Goal: Check status: Check status

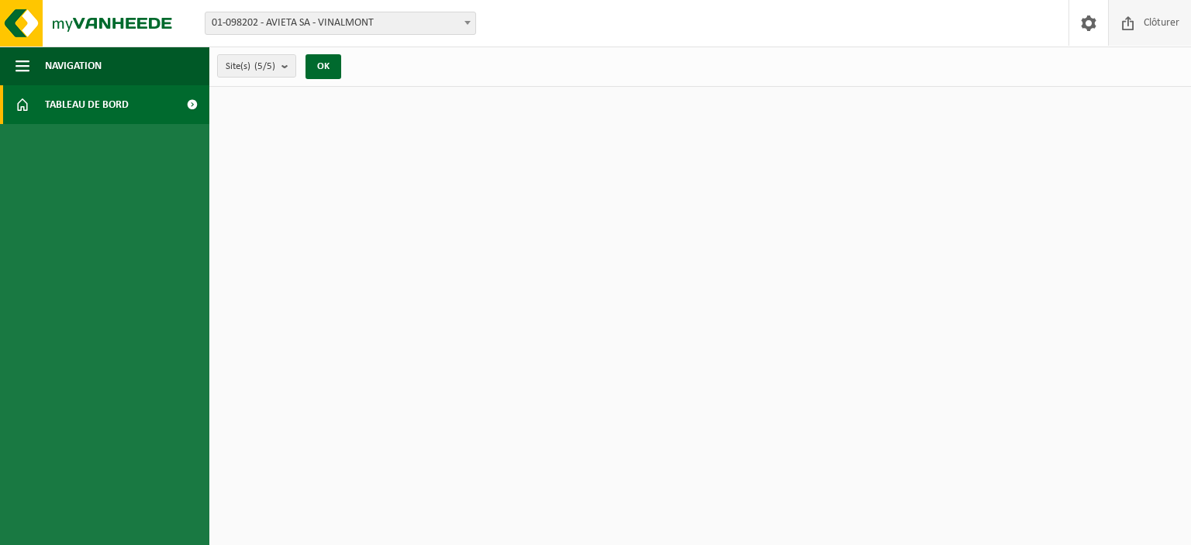
click at [1144, 25] on span "Clôturer" at bounding box center [1161, 23] width 43 height 46
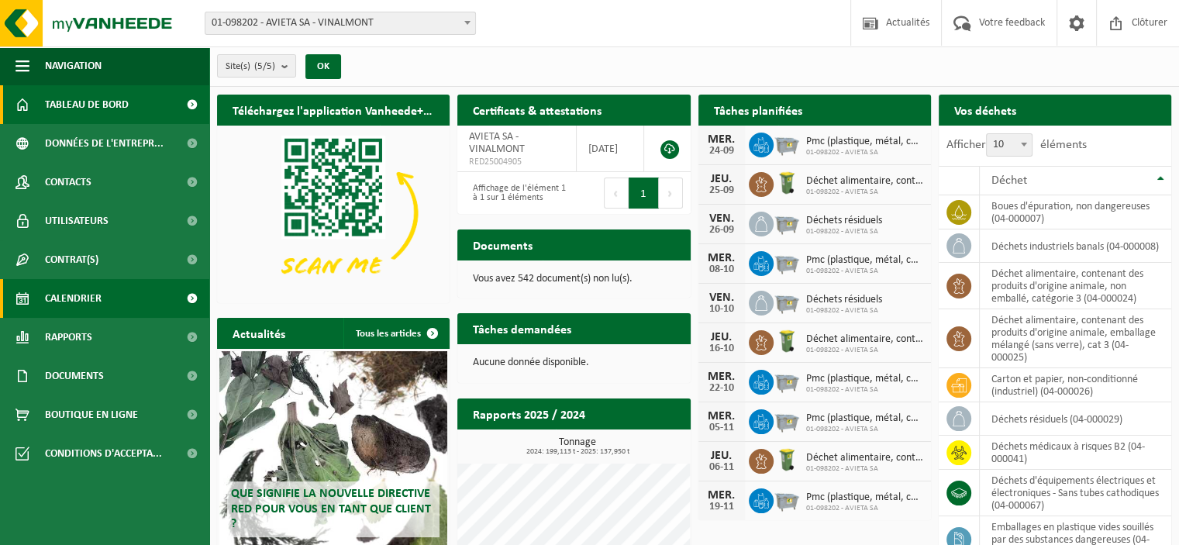
click at [81, 297] on span "Calendrier" at bounding box center [73, 298] width 57 height 39
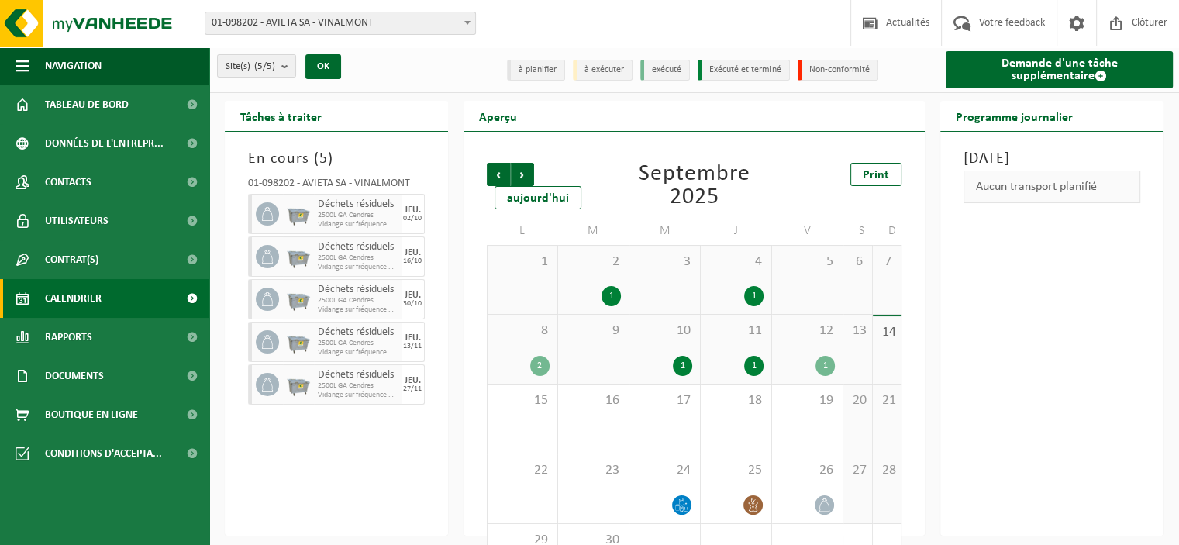
click at [802, 352] on div "12 1" at bounding box center [807, 349] width 71 height 69
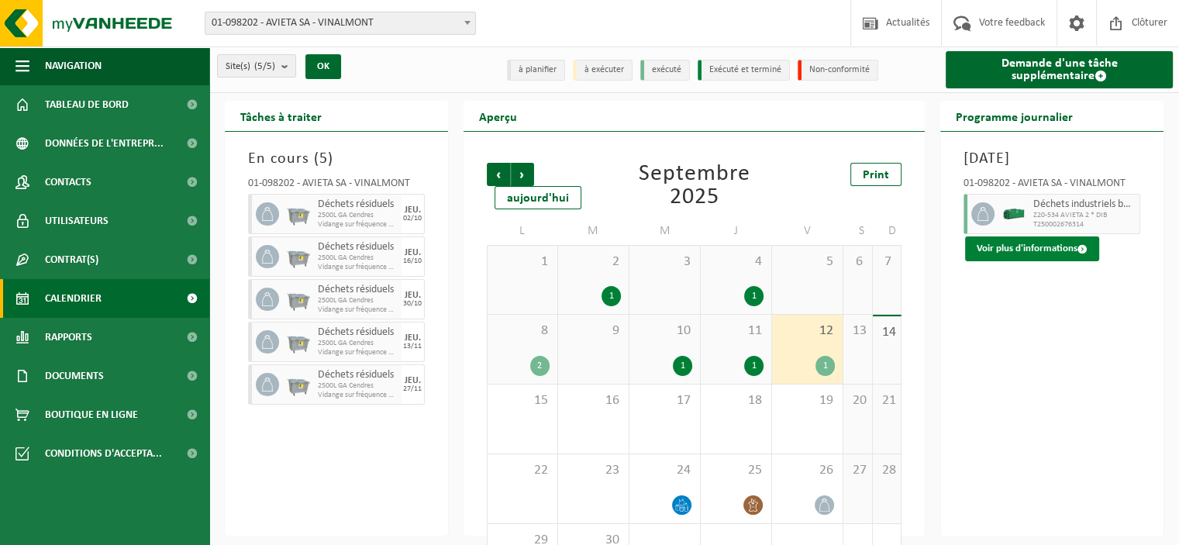
click at [1006, 261] on button "Voir plus d'informations" at bounding box center [1032, 248] width 134 height 25
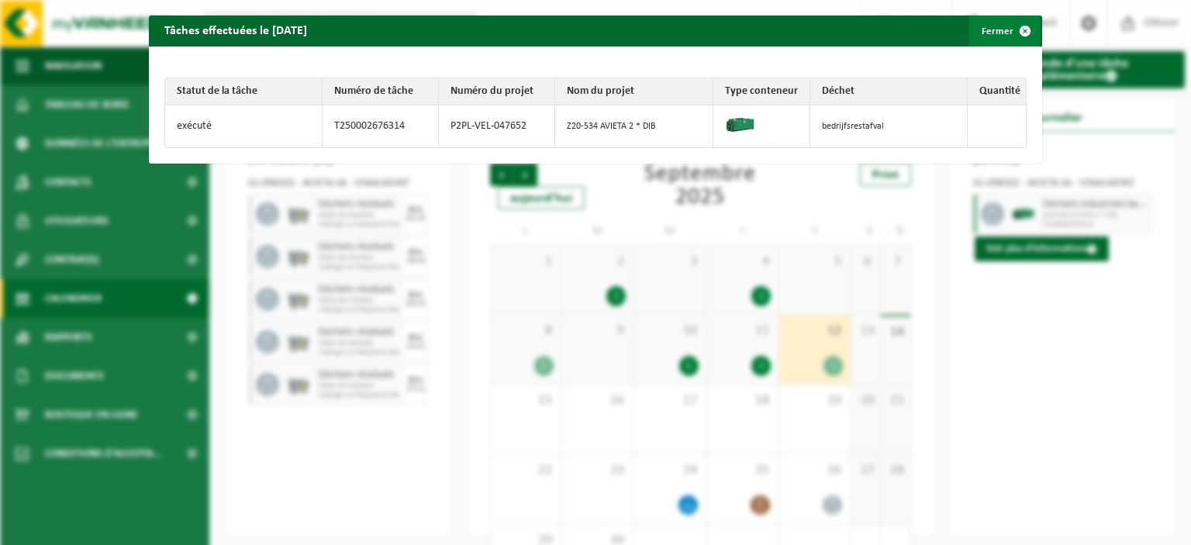
click at [1017, 33] on span "button" at bounding box center [1025, 31] width 31 height 31
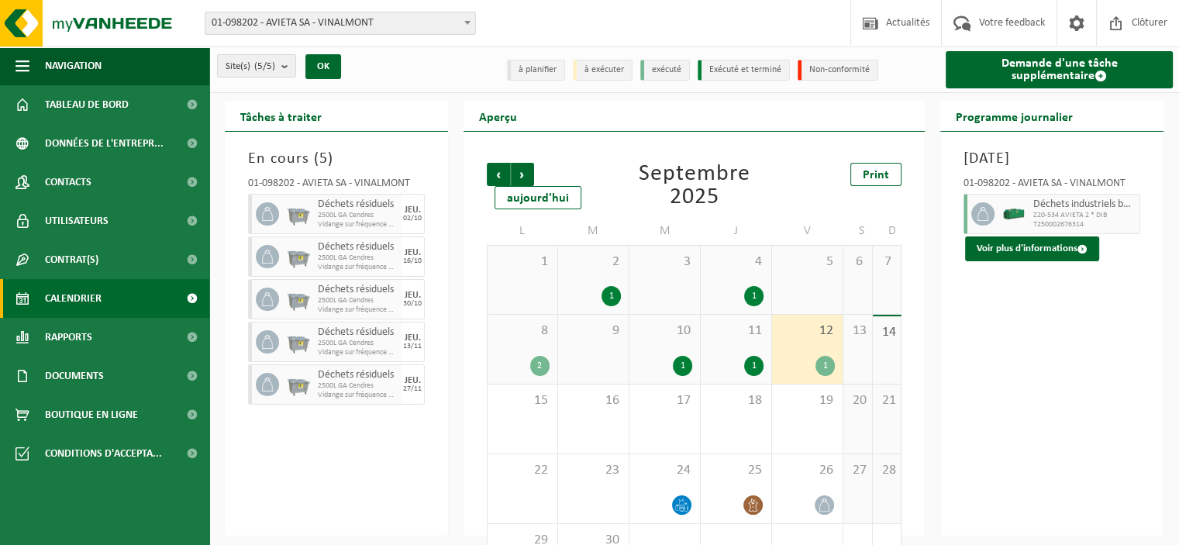
click at [720, 351] on div "11 1" at bounding box center [736, 349] width 71 height 69
